Goal: Task Accomplishment & Management: Manage account settings

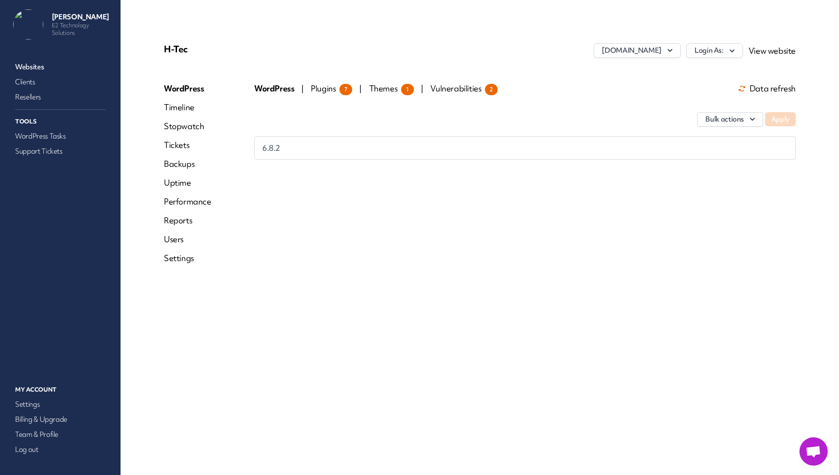
click at [39, 68] on link "Websites" at bounding box center [60, 66] width 94 height 13
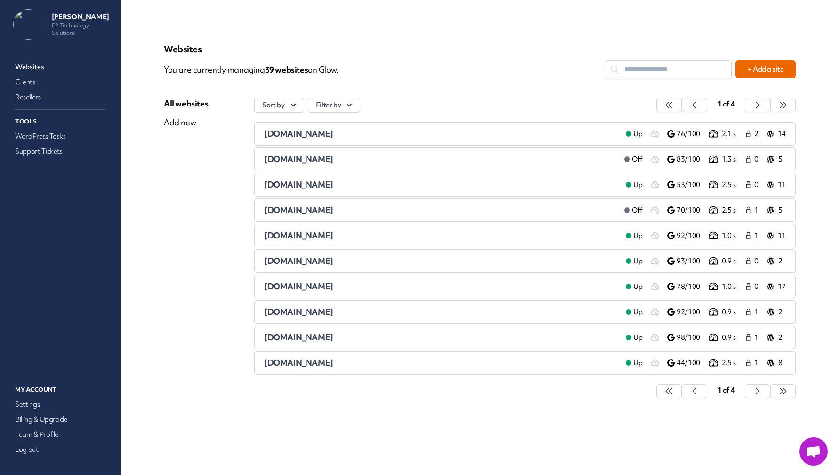
click at [320, 137] on span "[DOMAIN_NAME]" at bounding box center [298, 133] width 69 height 11
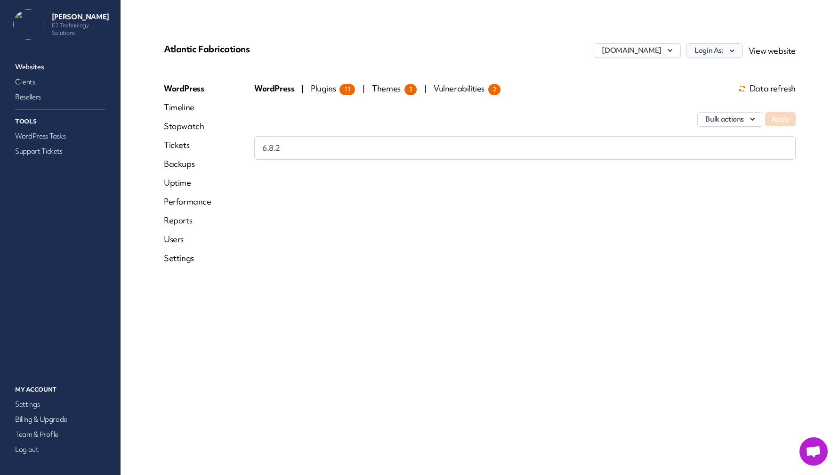
click at [708, 52] on button "Login As:" at bounding box center [715, 50] width 57 height 15
click at [665, 74] on link "[PERSON_NAME]" at bounding box center [690, 70] width 105 height 17
click at [26, 72] on link "Websites" at bounding box center [60, 66] width 94 height 13
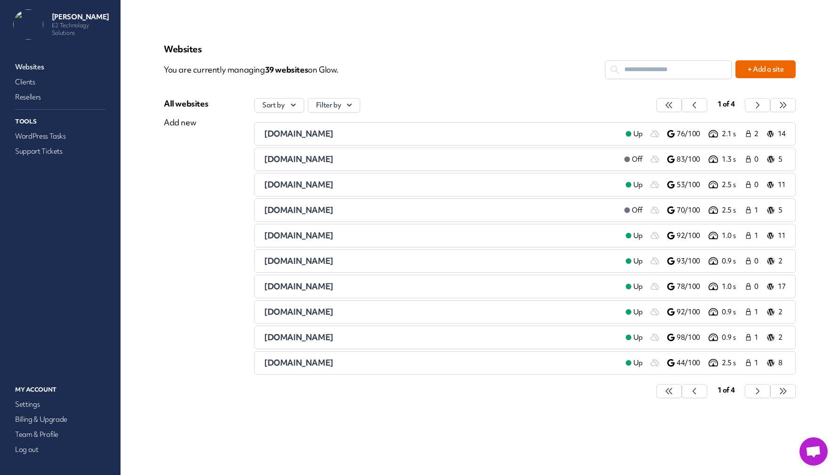
click at [462, 67] on p "You are currently managing 39 website s on Glow." at bounding box center [384, 69] width 441 height 19
